Goal: Find specific page/section: Find specific page/section

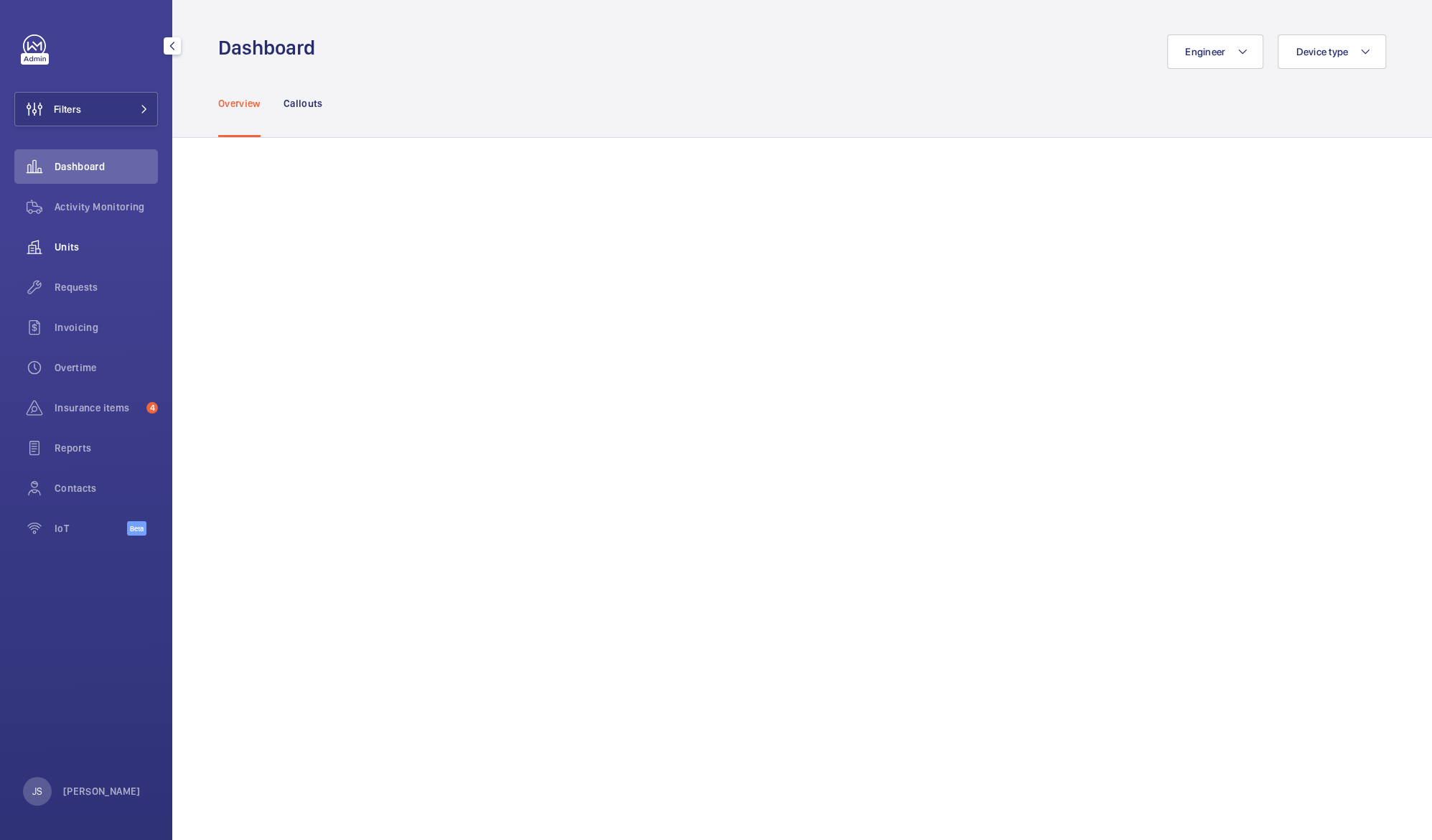
click at [64, 240] on span "Units" at bounding box center [106, 247] width 103 height 14
